Goal: Task Accomplishment & Management: Use online tool/utility

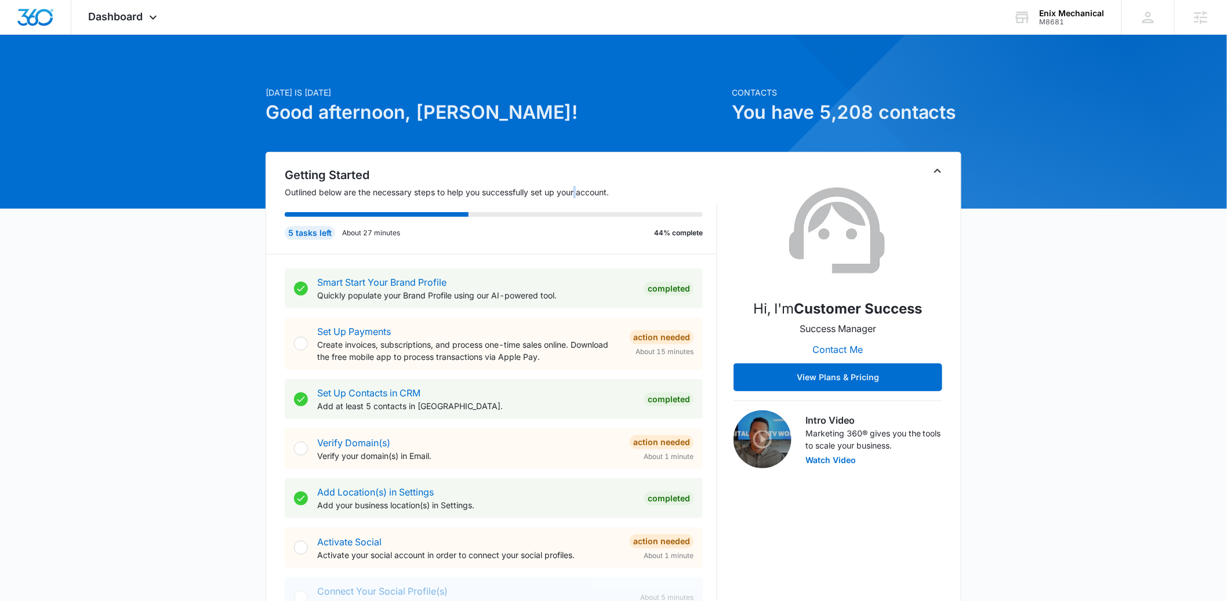
click at [575, 189] on p "Outlined below are the necessary steps to help you successfully set up your acc…" at bounding box center [501, 192] width 432 height 12
click at [578, 168] on h2 "Getting Started" at bounding box center [501, 174] width 432 height 17
click at [152, 13] on icon at bounding box center [153, 20] width 14 height 14
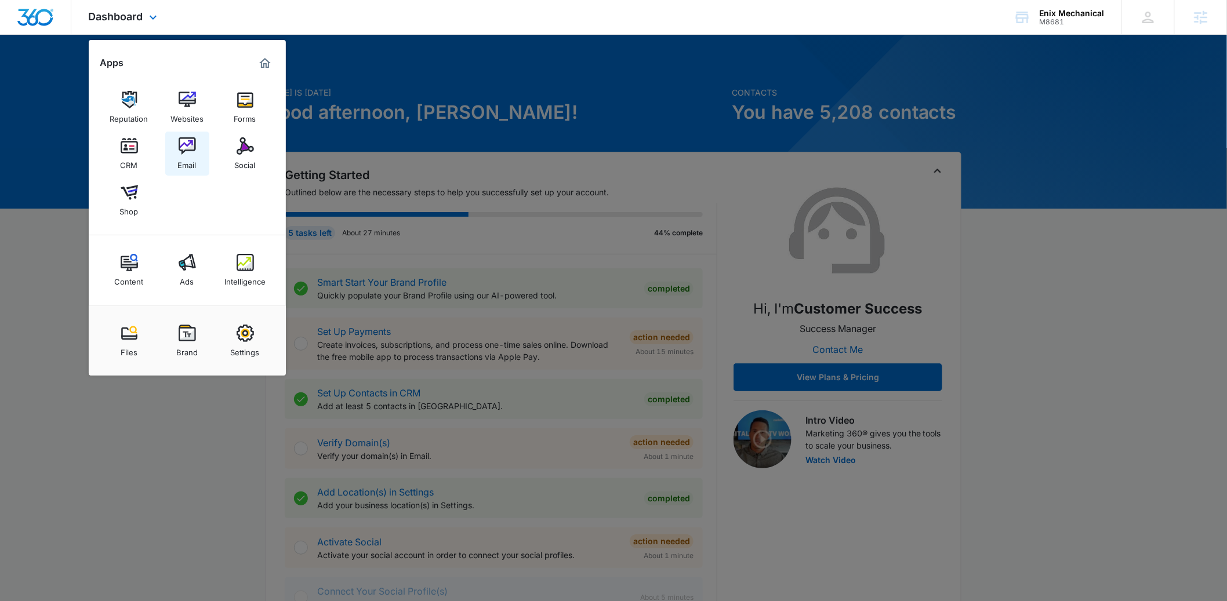
click at [187, 144] on img at bounding box center [187, 145] width 17 height 17
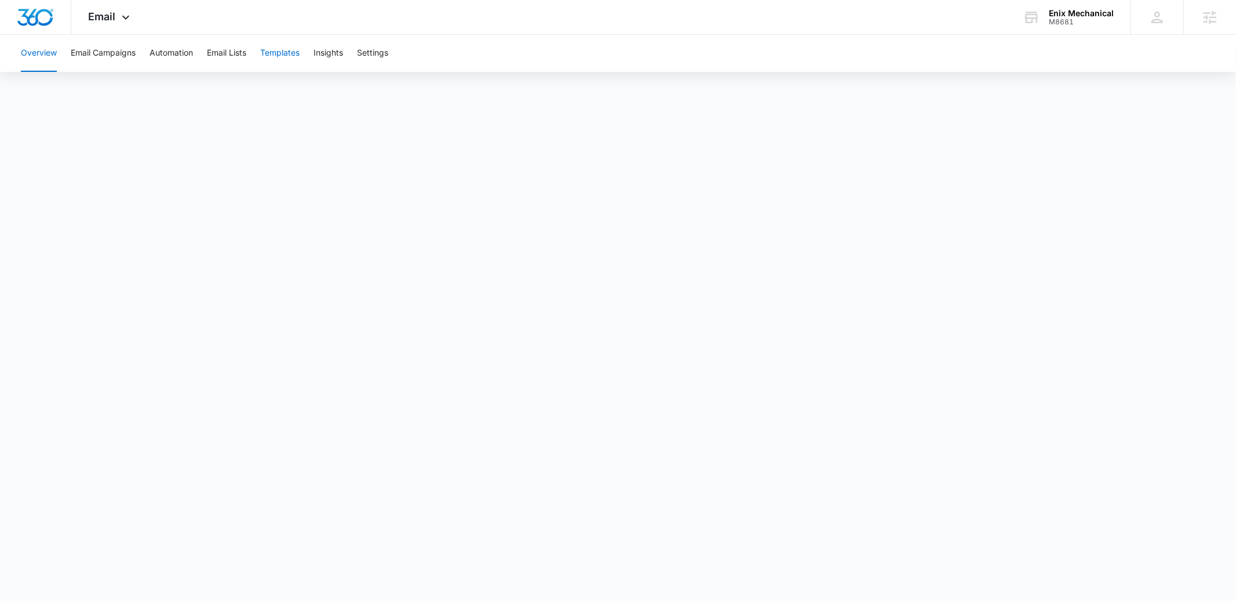
click at [286, 52] on button "Templates" at bounding box center [279, 53] width 39 height 37
